Goal: Find specific page/section: Find specific page/section

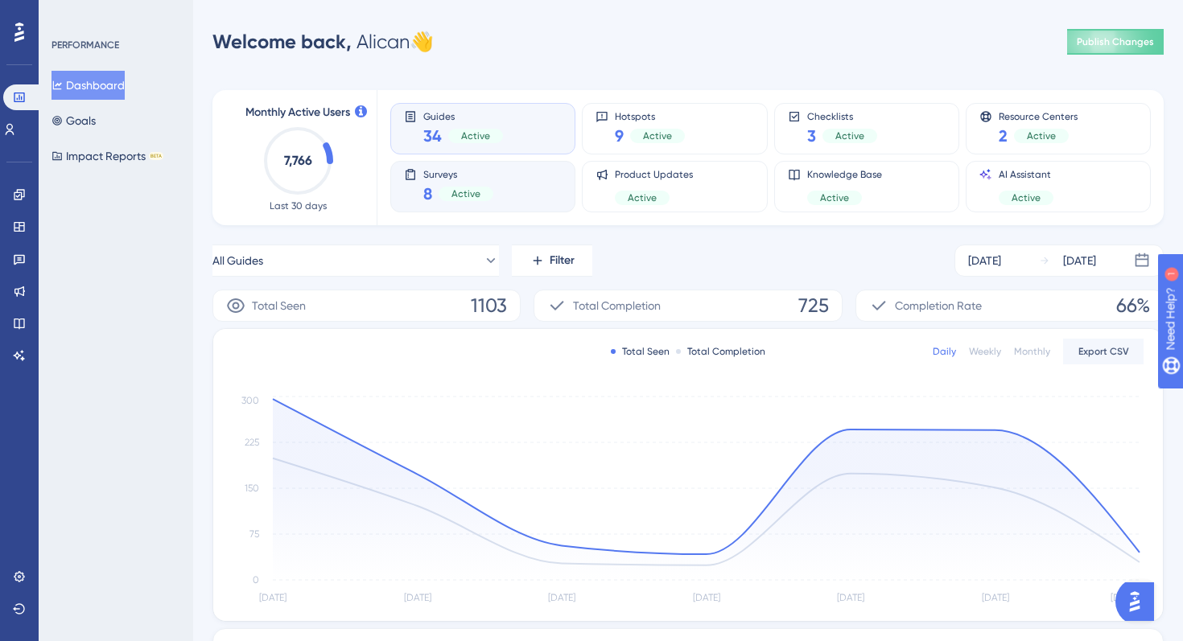
click at [541, 183] on div "Surveys 8 Active" at bounding box center [483, 186] width 158 height 37
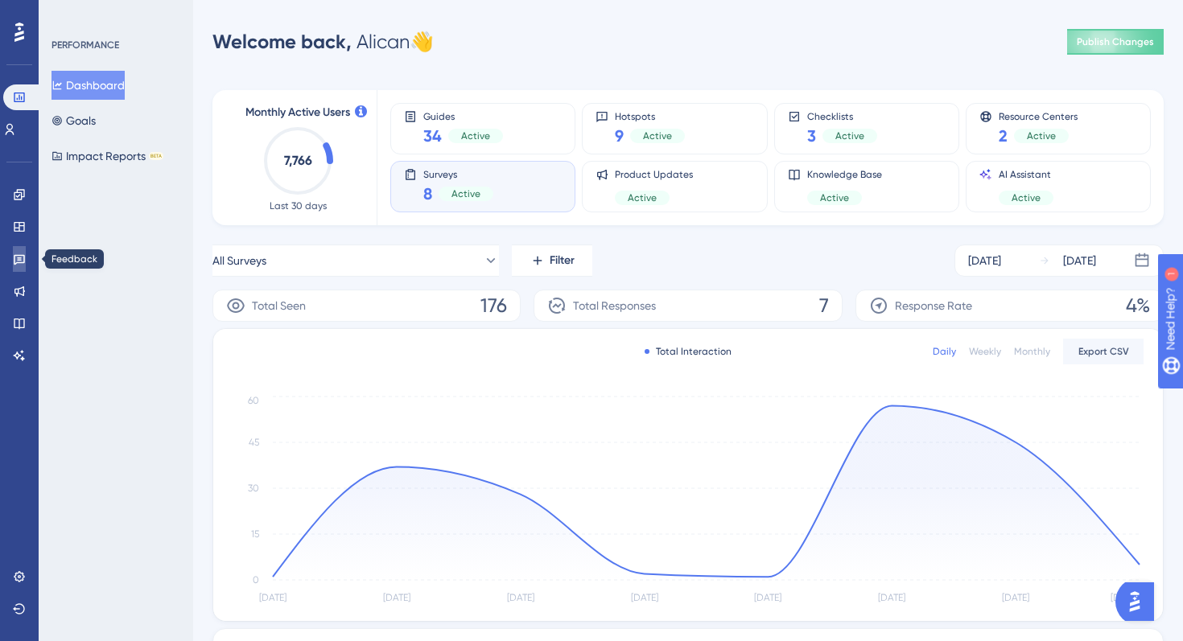
click at [22, 265] on link at bounding box center [19, 259] width 13 height 26
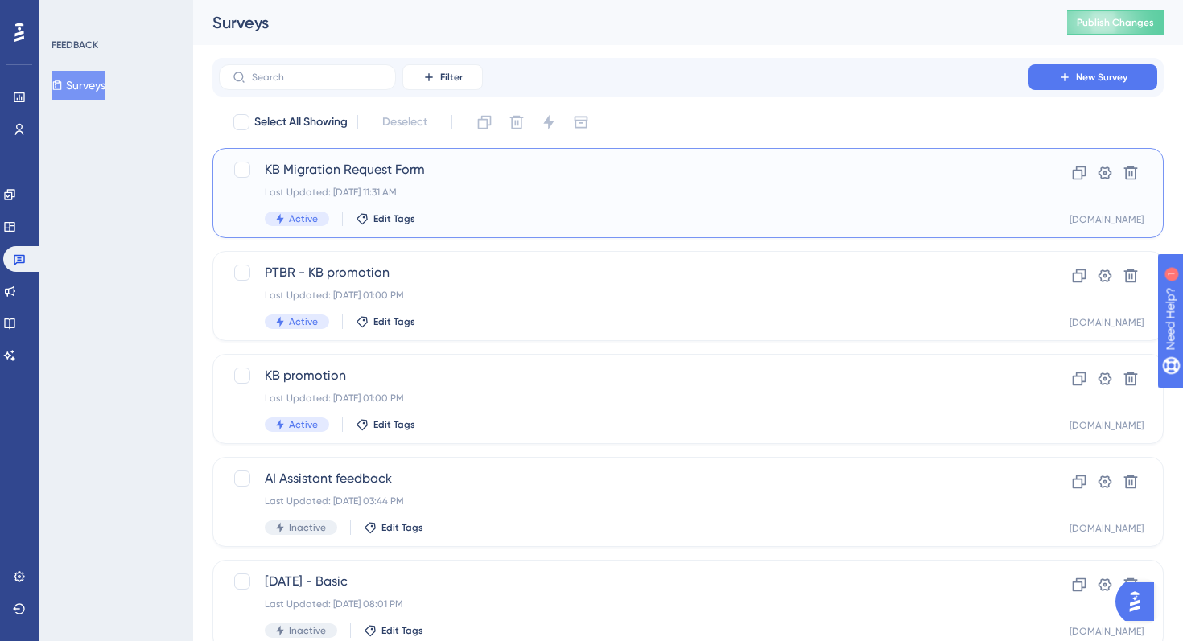
click at [525, 171] on span "KB Migration Request Form" at bounding box center [624, 169] width 718 height 19
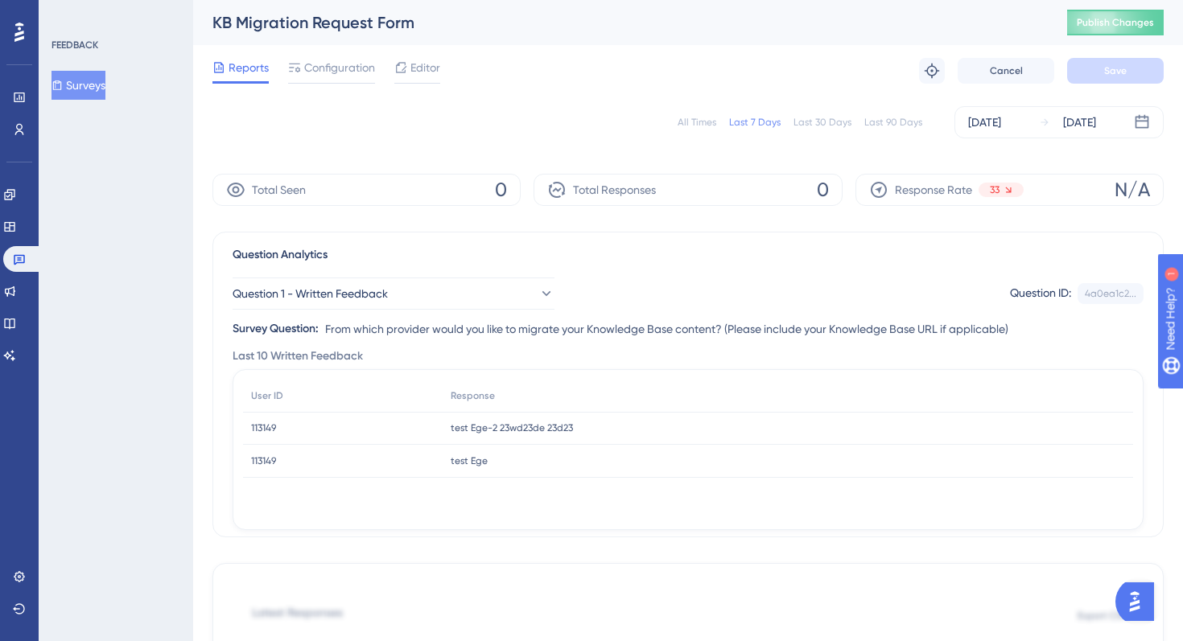
click at [97, 81] on button "Surveys" at bounding box center [78, 85] width 54 height 29
